Goal: Information Seeking & Learning: Learn about a topic

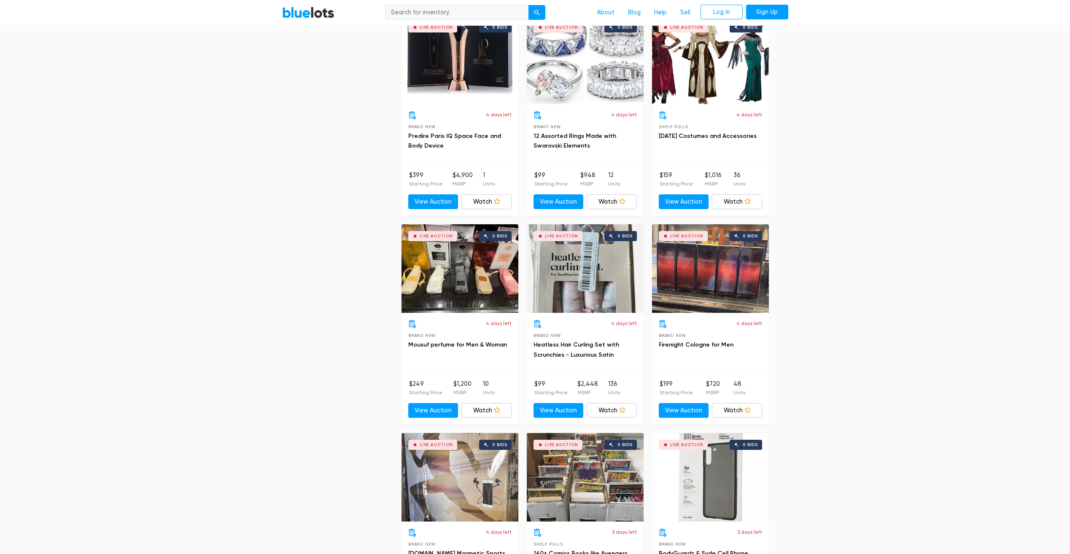
scroll to position [2235, 0]
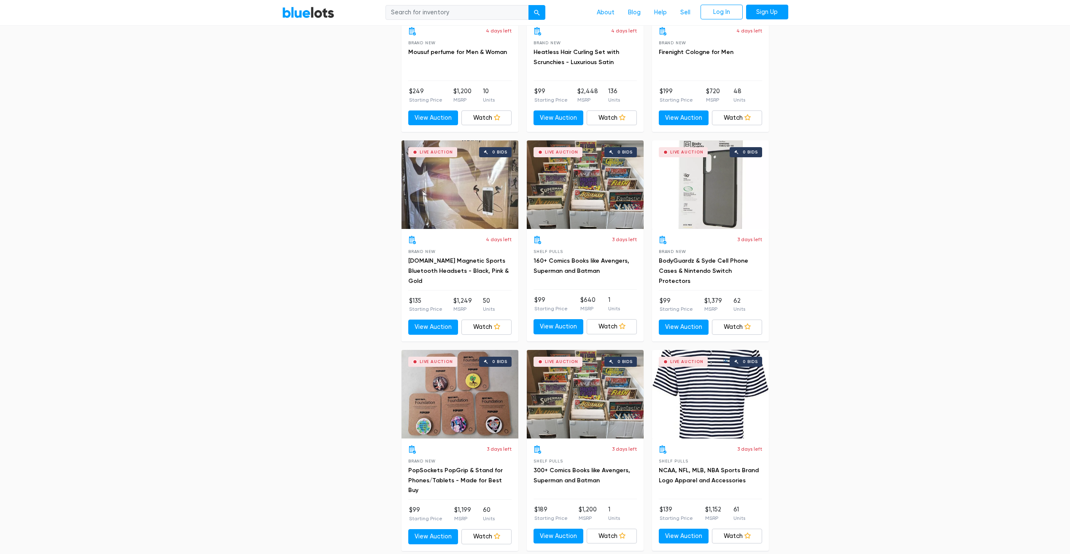
click at [564, 193] on div "Live Auction 0 bids" at bounding box center [585, 184] width 117 height 89
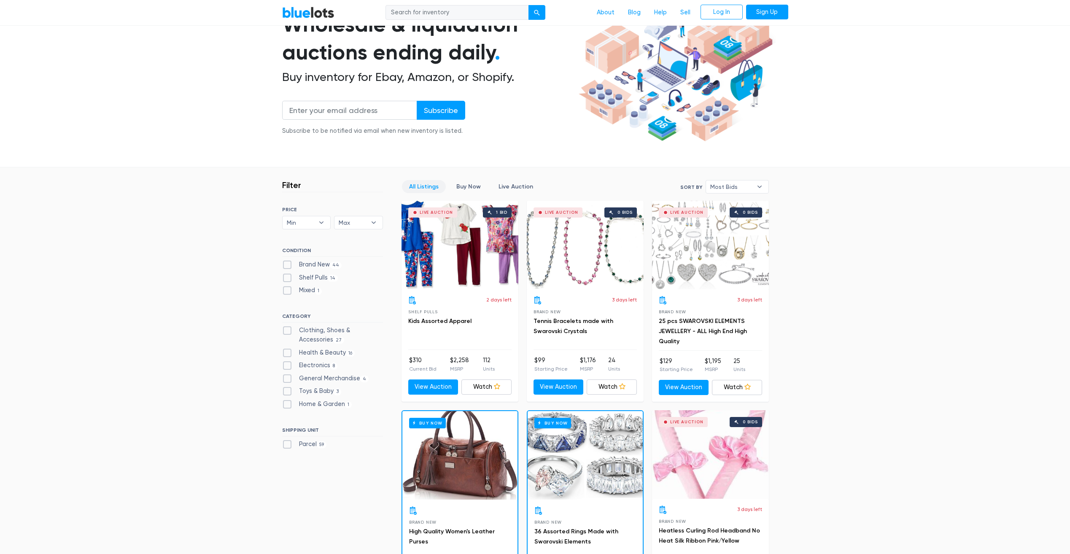
scroll to position [84, 0]
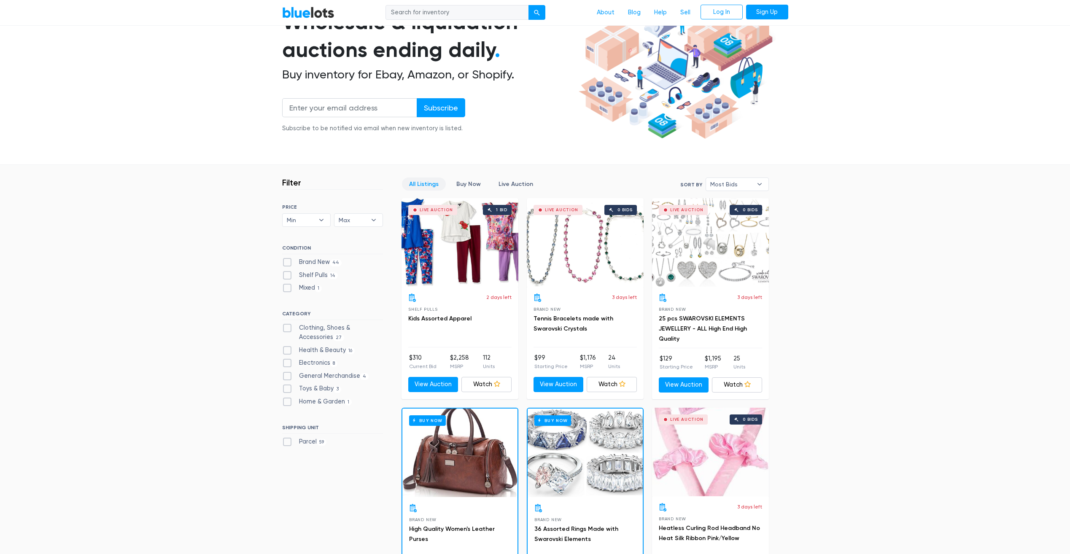
click at [288, 364] on label "Electronics 8" at bounding box center [310, 362] width 56 height 9
click at [288, 364] on input "Electronics 8" at bounding box center [284, 360] width 5 height 5
checkbox input "true"
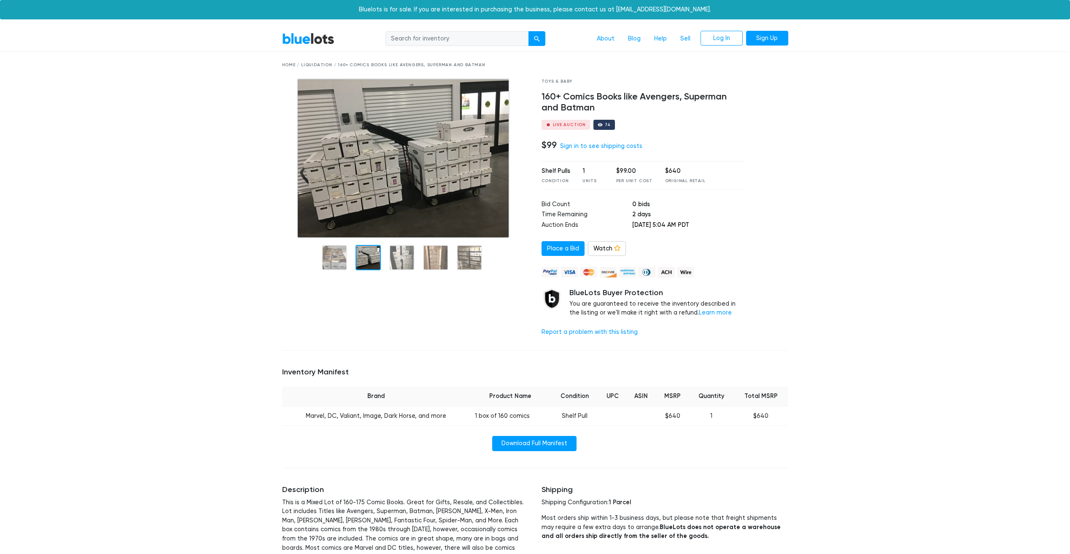
click at [185, 361] on div "BlueLots About Blog Help Sell Log In Sign Up Home / Liquidation / 160+ Comics B…" at bounding box center [535, 533] width 1070 height 1015
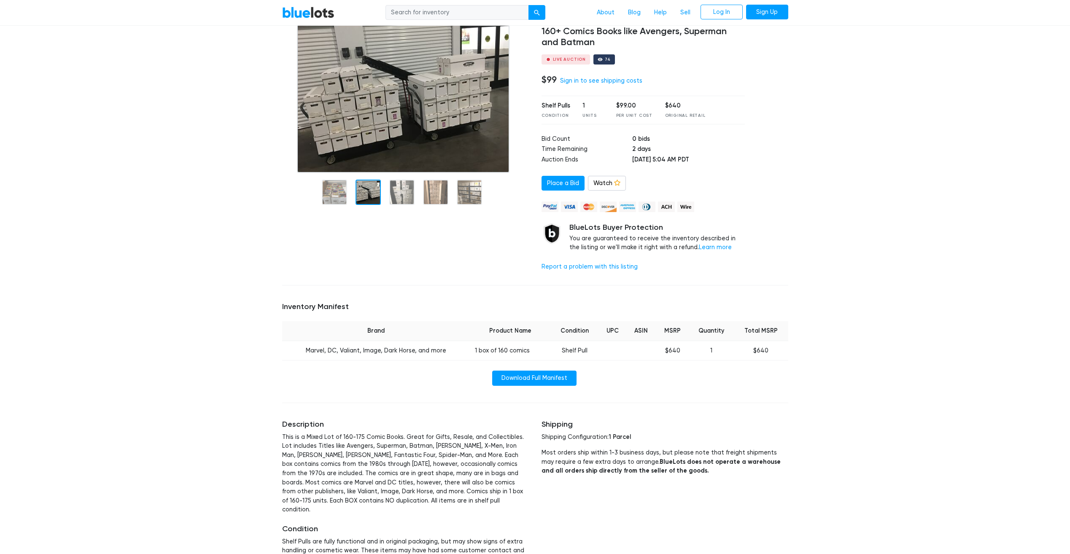
scroll to position [42, 0]
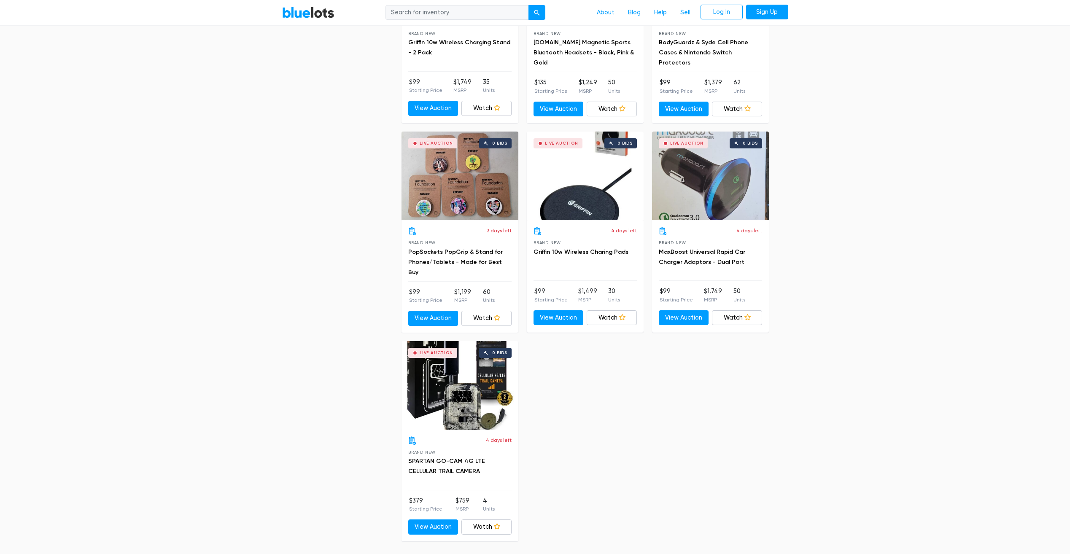
scroll to position [649, 0]
